Goal: Transaction & Acquisition: Purchase product/service

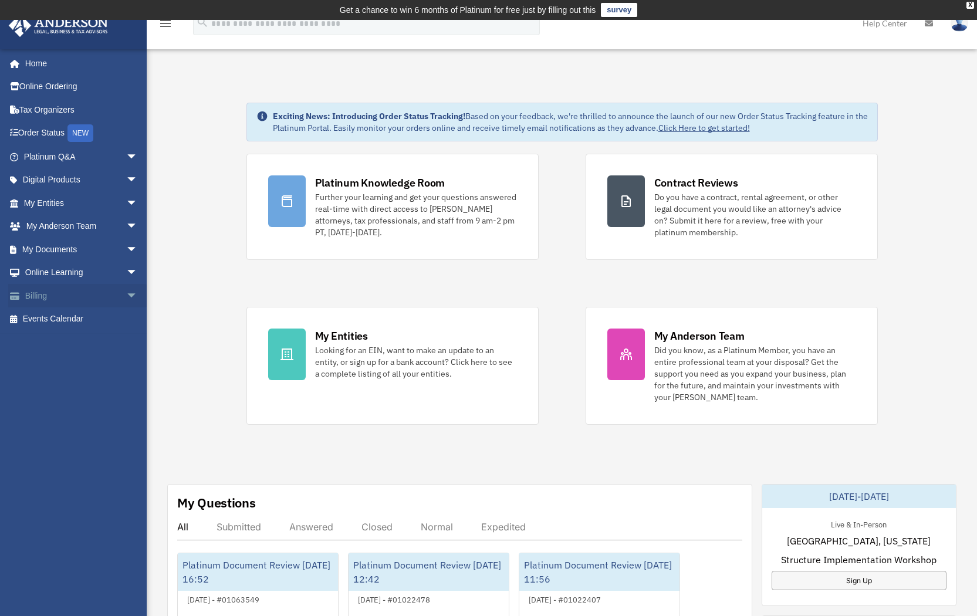
click at [81, 296] on link "Billing arrow_drop_down" at bounding box center [81, 295] width 147 height 23
click at [126, 294] on span "arrow_drop_down" at bounding box center [137, 296] width 23 height 24
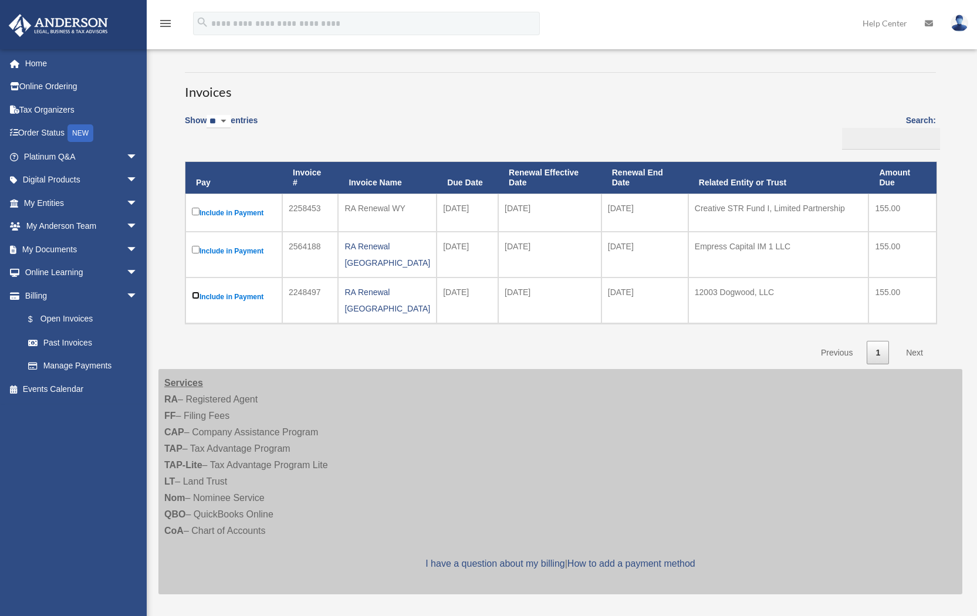
scroll to position [61, 0]
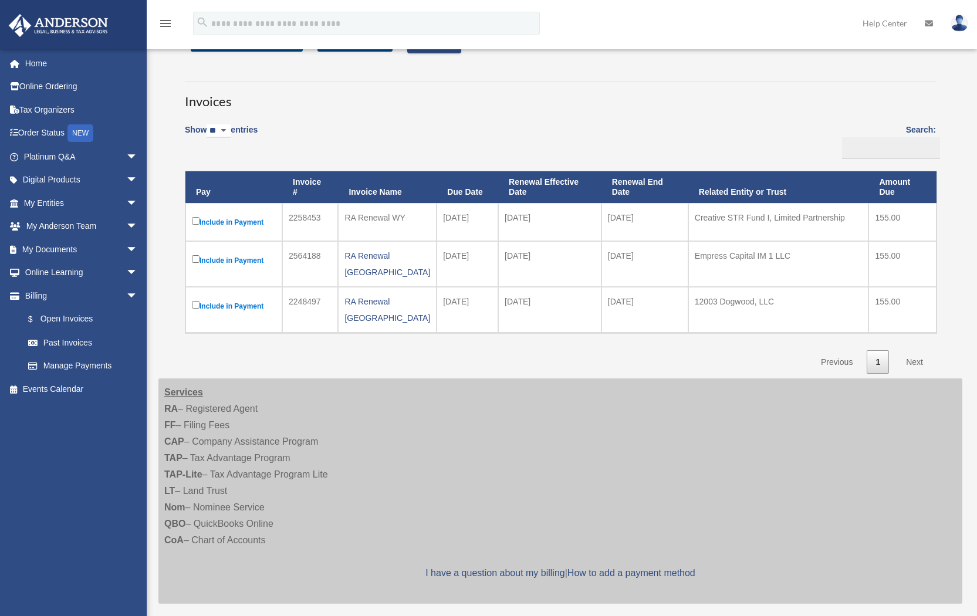
click at [916, 350] on link "Next" at bounding box center [914, 362] width 35 height 24
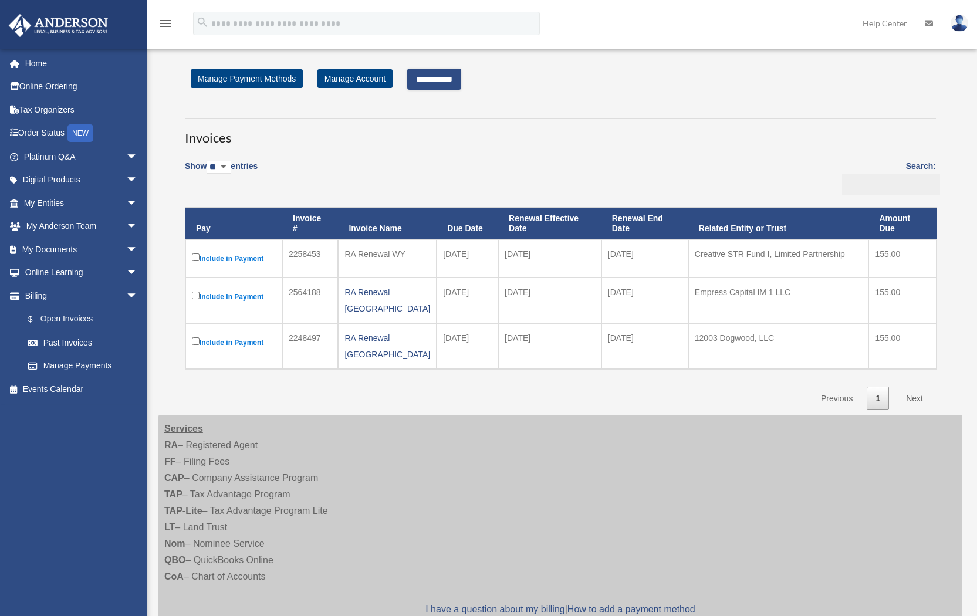
scroll to position [0, 0]
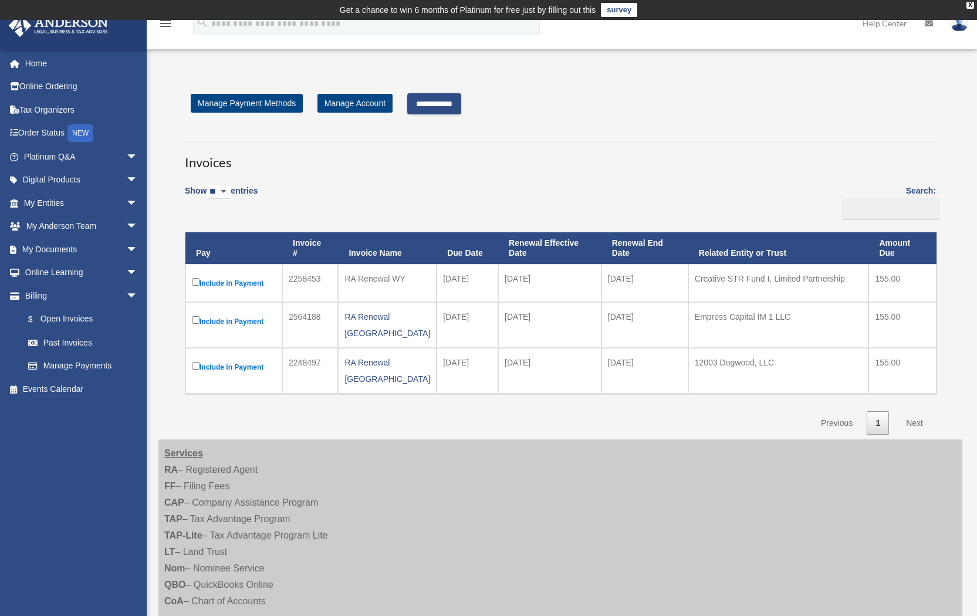
click at [722, 175] on div "Invoices Show ** ** ** *** entries Search: Pay Invoice # Invoice Name Due Date …" at bounding box center [560, 283] width 768 height 303
click at [200, 283] on label "Include in Payment" at bounding box center [234, 283] width 84 height 15
drag, startPoint x: 856, startPoint y: 281, endPoint x: 688, endPoint y: 284, distance: 169.0
click at [688, 284] on td "Creative STR Fund I, Limited Partnership" at bounding box center [778, 283] width 181 height 38
copy td "Creative STR Fund I, Limited Partnership"
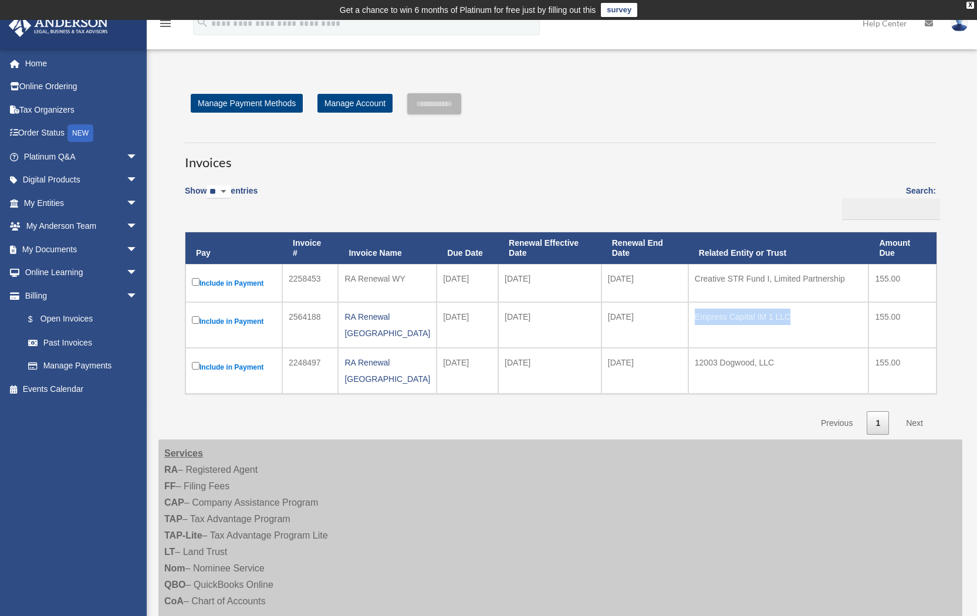
drag, startPoint x: 790, startPoint y: 317, endPoint x: 683, endPoint y: 317, distance: 106.2
click at [688, 317] on td "Empress Capital IM 1 LLC" at bounding box center [778, 325] width 181 height 46
copy td "Empress Capital IM 1 LLC"
drag, startPoint x: 781, startPoint y: 357, endPoint x: 687, endPoint y: 355, distance: 94.5
click at [688, 355] on td "12003 Dogwood, LLC" at bounding box center [778, 371] width 181 height 46
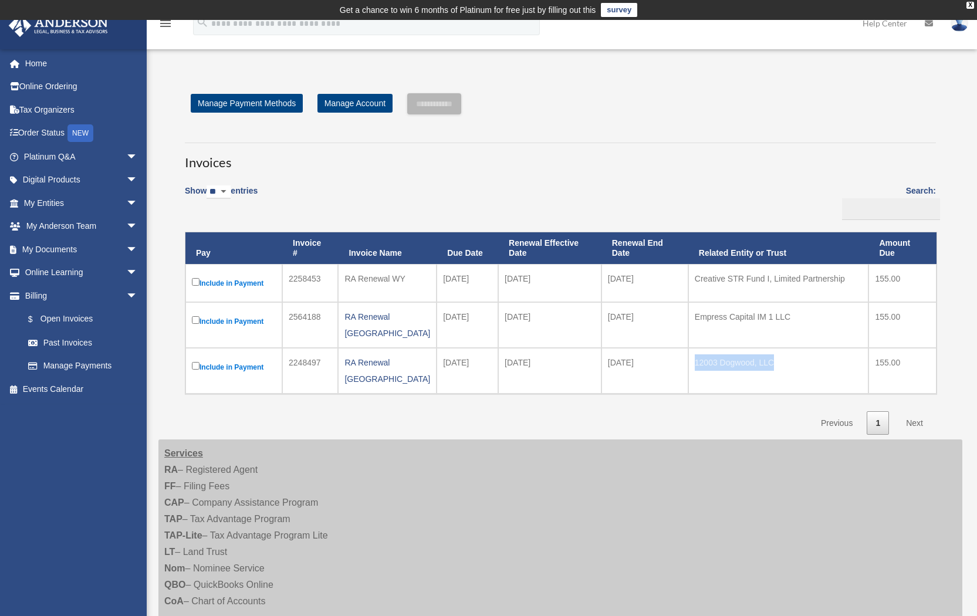
copy td "12003 Dogwood, LLC"
